Goal: Navigation & Orientation: Go to known website

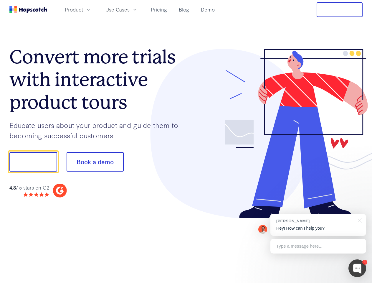
click at [186, 141] on div at bounding box center [274, 133] width 177 height 169
click at [83, 9] on span "Product" at bounding box center [74, 9] width 18 height 7
click at [130, 9] on span "Use Cases" at bounding box center [118, 9] width 24 height 7
click at [340, 10] on button "Free Trial" at bounding box center [340, 9] width 46 height 15
click at [33, 162] on button "Show me!" at bounding box center [33, 161] width 48 height 19
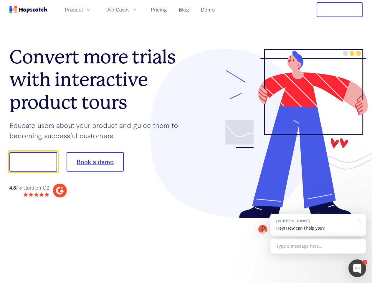
click at [95, 162] on button "Book a demo" at bounding box center [95, 161] width 57 height 19
click at [358, 268] on div at bounding box center [358, 268] width 18 height 18
click at [318, 225] on div "[PERSON_NAME] Hey! How can I help you?" at bounding box center [319, 225] width 96 height 22
click at [359, 283] on div "1 [PERSON_NAME] Hey! How can I help you? Type a message here... Free live chat …" at bounding box center [186, 283] width 372 height 0
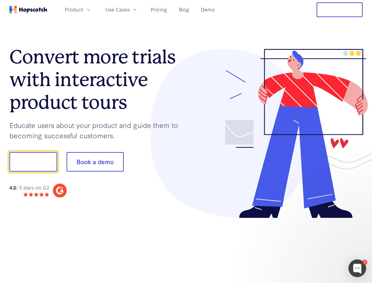
click at [318, 246] on div at bounding box center [311, 201] width 111 height 118
